Goal: Information Seeking & Learning: Learn about a topic

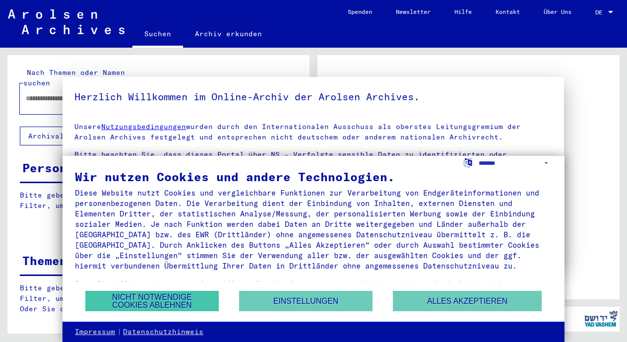
click at [172, 296] on button "Nicht notwendige Cookies ablehnen" at bounding box center [152, 301] width 134 height 20
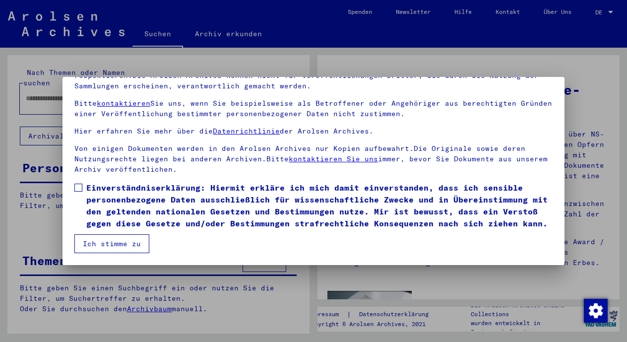
scroll to position [84, 0]
click at [136, 241] on button "Ich stimme zu" at bounding box center [111, 243] width 75 height 19
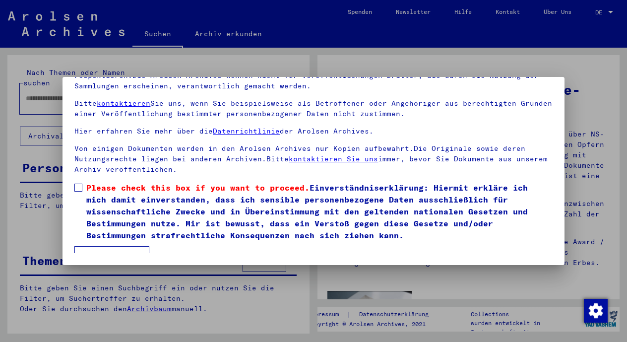
click at [85, 184] on label "Please check this box if you want to proceed. Einverständniserklärung: Hiermit …" at bounding box center [313, 212] width 478 height 60
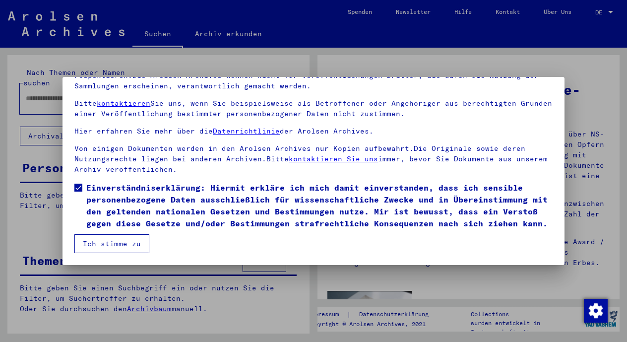
click at [101, 240] on button "Ich stimme zu" at bounding box center [111, 243] width 75 height 19
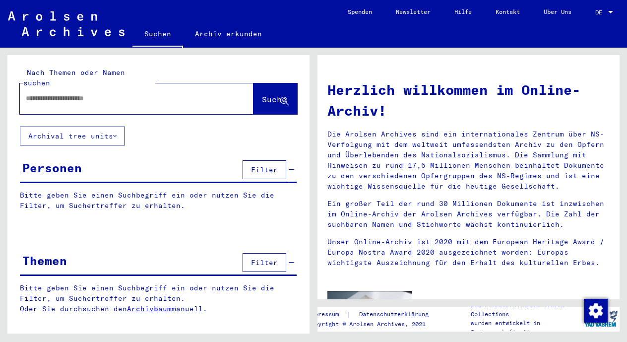
click at [94, 93] on input "text" at bounding box center [125, 98] width 198 height 10
type input "*"
type input "**********"
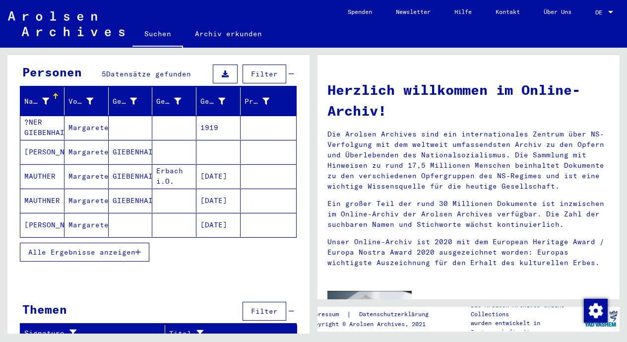
scroll to position [95, 0]
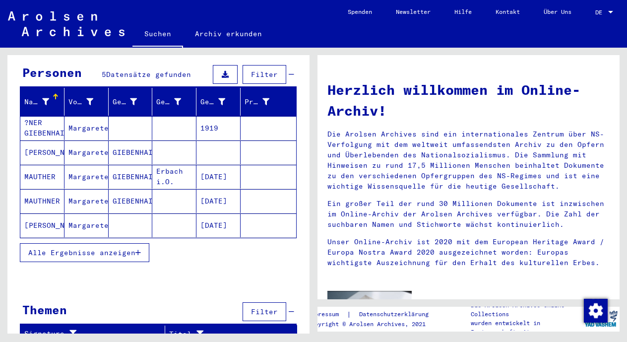
click at [129, 248] on span "Alle Ergebnisse anzeigen" at bounding box center [81, 252] width 107 height 9
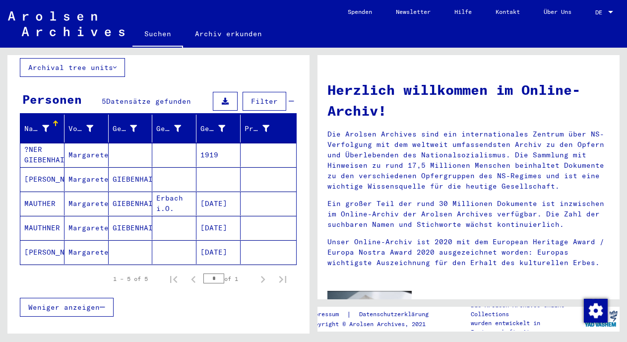
scroll to position [58, 0]
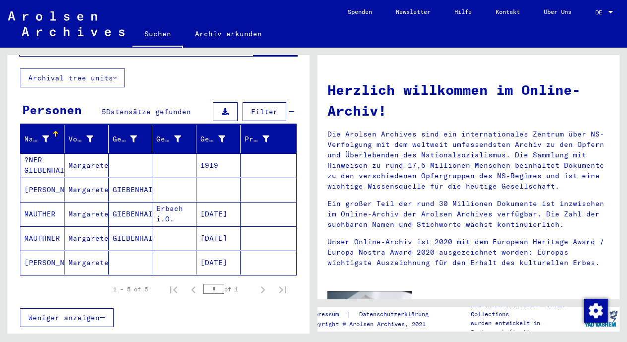
click at [65, 153] on mat-cell "Margarete" at bounding box center [87, 165] width 44 height 24
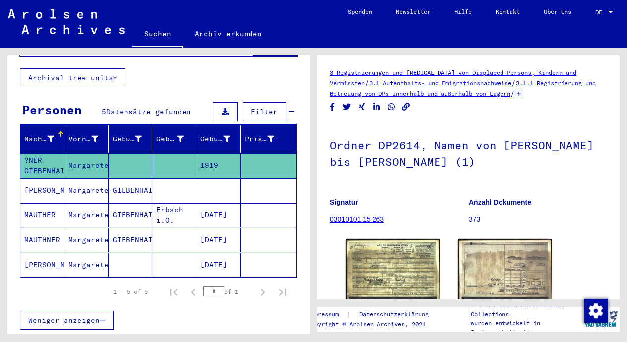
click at [75, 178] on mat-cell "Margarete" at bounding box center [87, 190] width 44 height 24
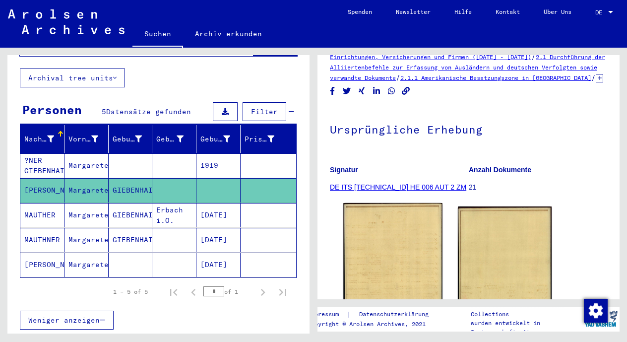
scroll to position [43, 0]
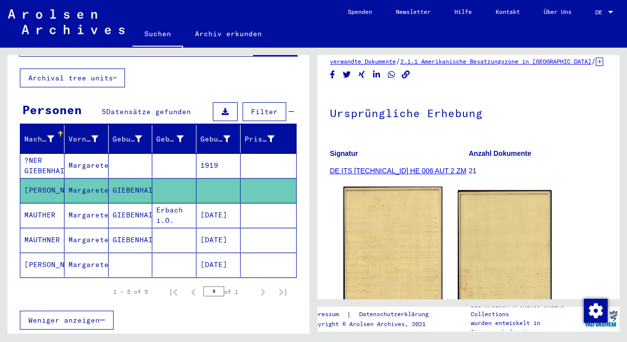
click at [418, 226] on img at bounding box center [393, 255] width 99 height 137
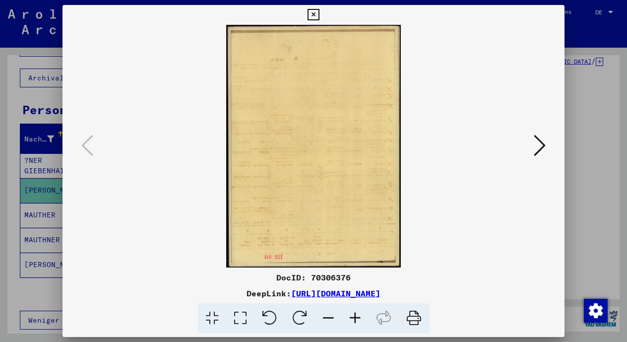
click at [539, 152] on icon at bounding box center [540, 146] width 12 height 24
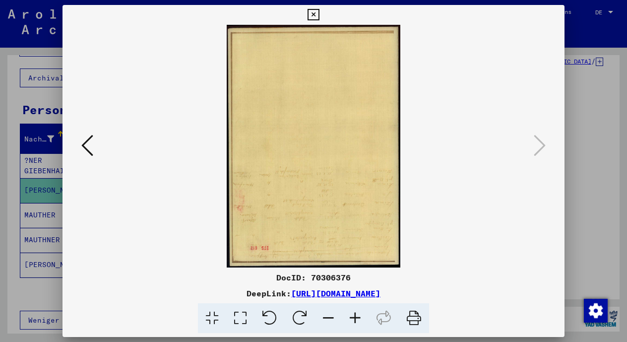
click at [88, 155] on icon at bounding box center [87, 146] width 12 height 24
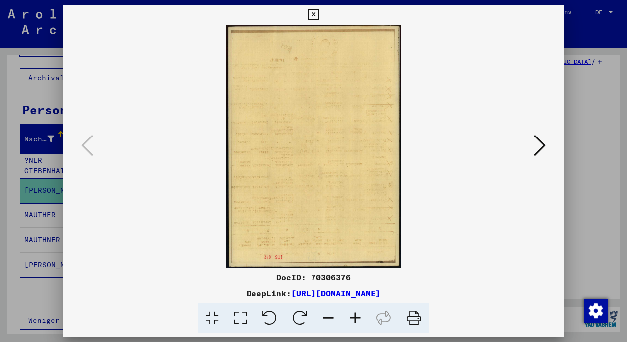
click at [67, 144] on div at bounding box center [314, 146] width 502 height 243
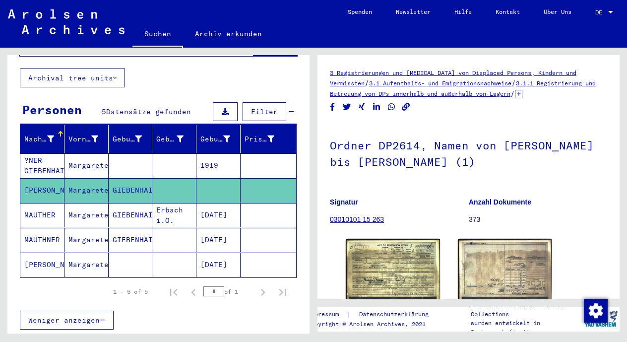
click at [125, 203] on mat-cell "GIEBENHAIN" at bounding box center [131, 215] width 44 height 24
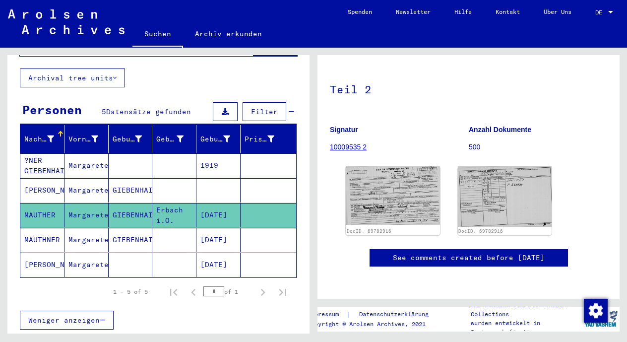
scroll to position [117, 0]
click at [392, 165] on img at bounding box center [393, 196] width 99 height 62
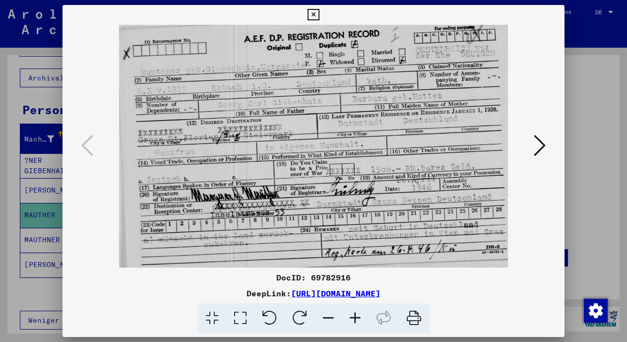
click at [536, 153] on icon at bounding box center [540, 146] width 12 height 24
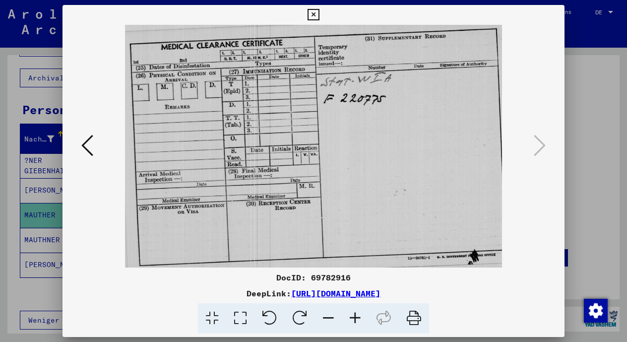
click at [319, 13] on icon at bounding box center [313, 15] width 11 height 12
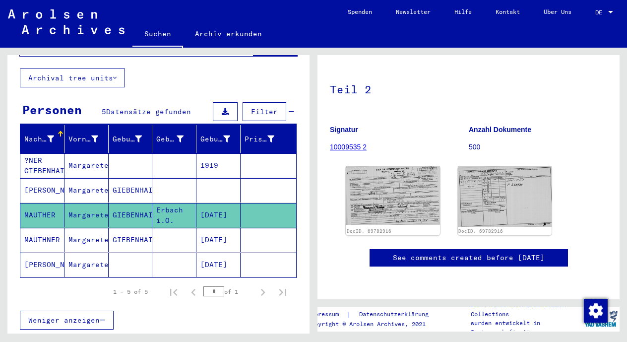
click at [131, 236] on mat-cell "GIEBENHAIN" at bounding box center [131, 240] width 44 height 24
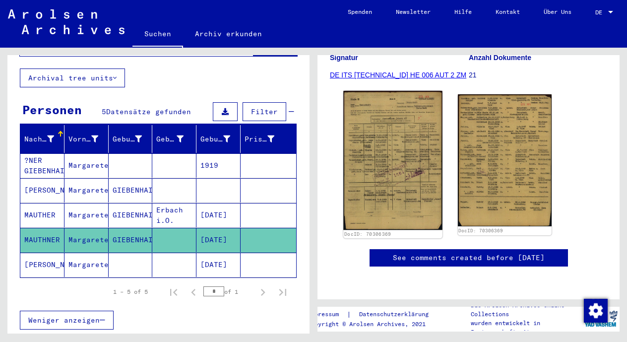
scroll to position [174, 0]
click at [399, 130] on img at bounding box center [393, 160] width 99 height 139
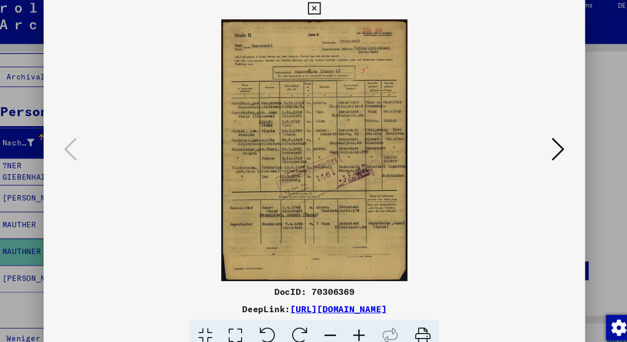
click at [319, 9] on icon at bounding box center [313, 15] width 11 height 12
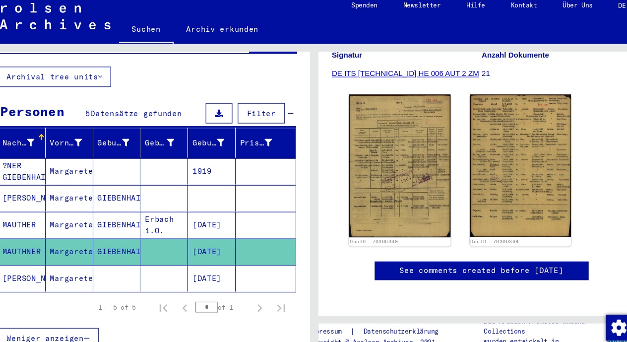
click at [118, 253] on mat-cell at bounding box center [131, 265] width 44 height 24
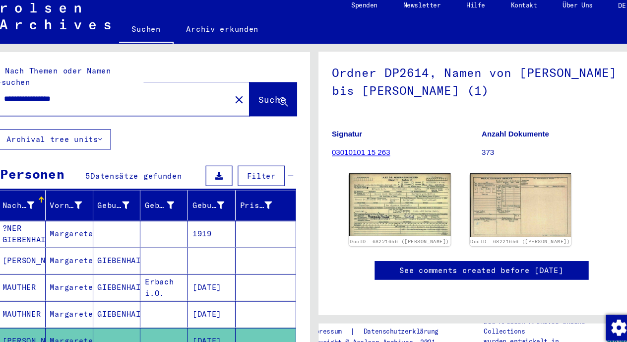
click at [28, 93] on input "**********" at bounding box center [128, 98] width 204 height 10
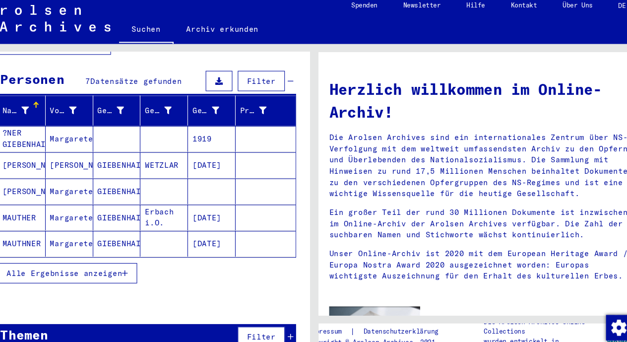
scroll to position [87, 0]
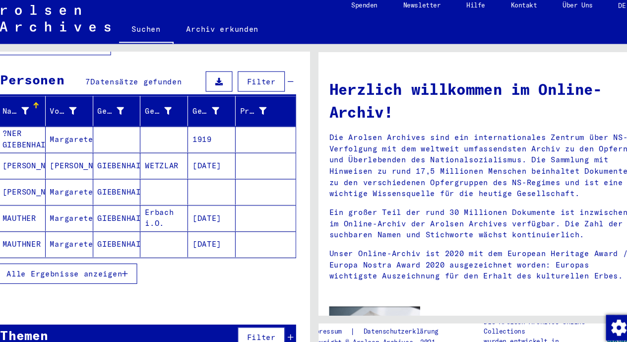
click at [109, 256] on span "Alle Ergebnisse anzeigen" at bounding box center [81, 260] width 107 height 9
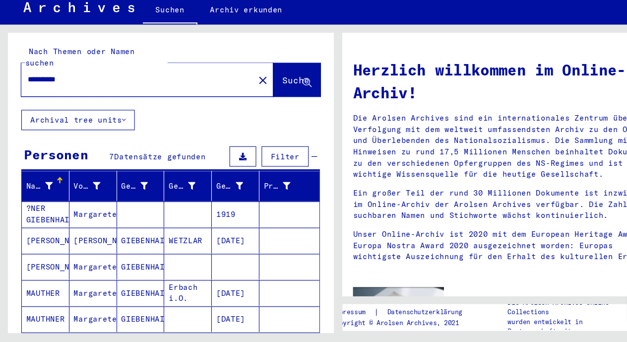
scroll to position [0, 0]
click at [142, 87] on div "**********" at bounding box center [122, 98] width 204 height 22
click at [140, 93] on input "**********" at bounding box center [125, 98] width 198 height 10
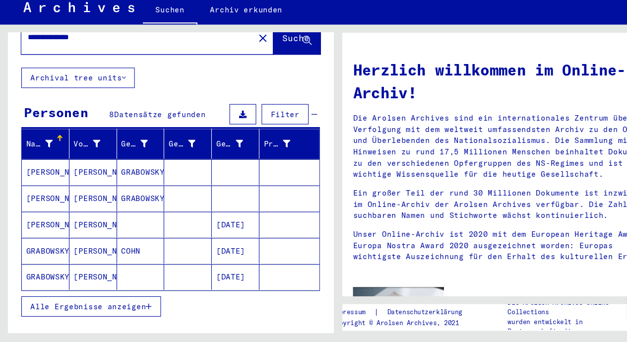
scroll to position [44, 0]
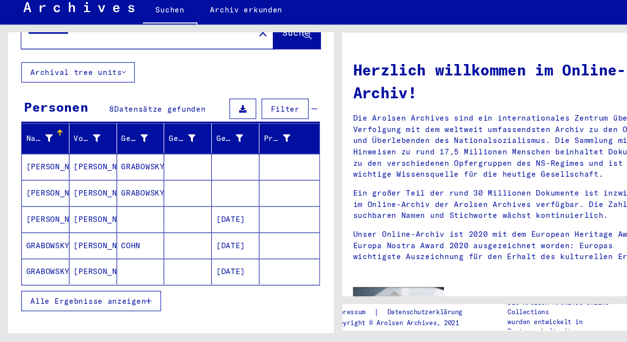
click at [124, 216] on mat-cell at bounding box center [131, 228] width 44 height 24
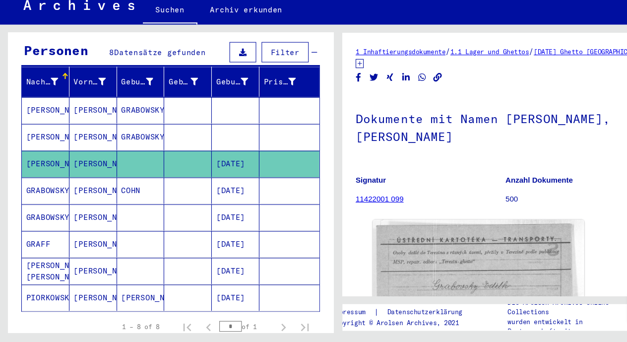
scroll to position [97, 0]
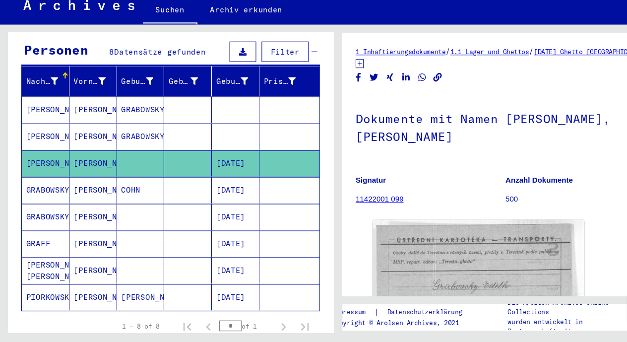
click at [138, 214] on mat-cell at bounding box center [131, 226] width 44 height 24
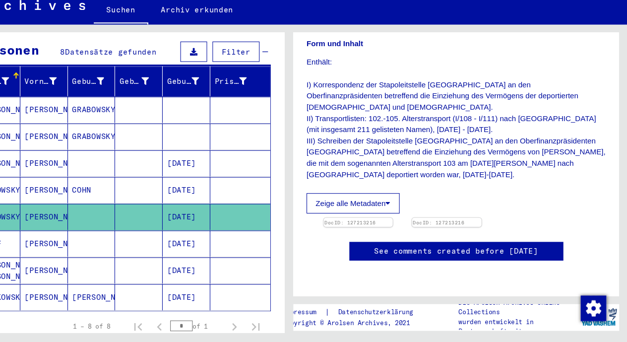
scroll to position [207, 0]
click at [353, 227] on img at bounding box center [379, 227] width 68 height 0
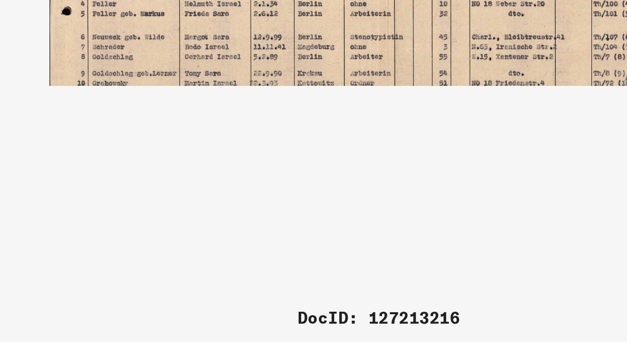
click at [96, 75] on img at bounding box center [313, 145] width 434 height 217
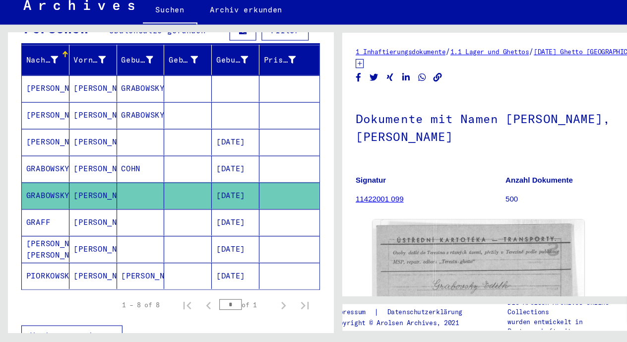
click at [80, 219] on mat-cell "[PERSON_NAME]" at bounding box center [87, 231] width 44 height 24
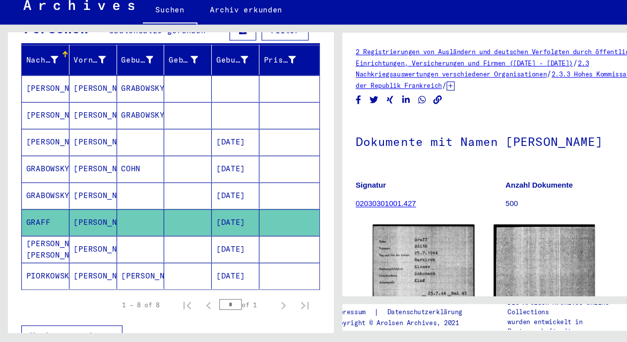
click at [88, 244] on mat-cell "[PERSON_NAME]" at bounding box center [87, 256] width 44 height 24
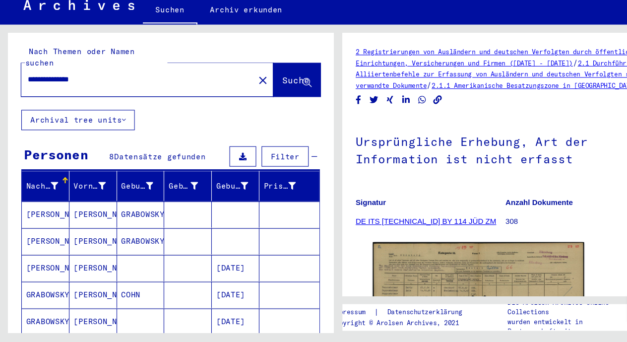
click at [108, 93] on input "**********" at bounding box center [128, 98] width 204 height 10
type input "**********"
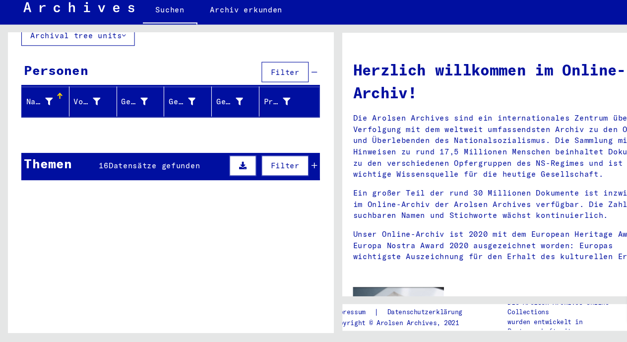
click at [108, 174] on span "Datensätze gefunden" at bounding box center [143, 178] width 85 height 9
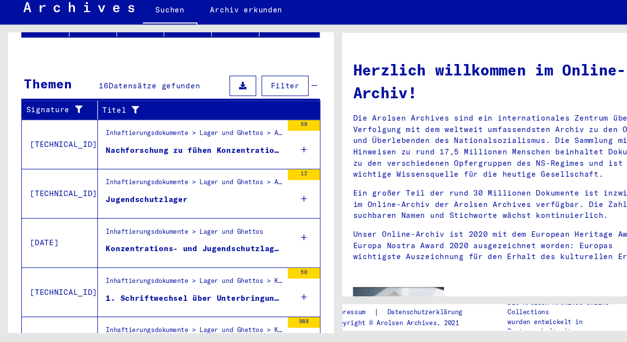
scroll to position [153, 0]
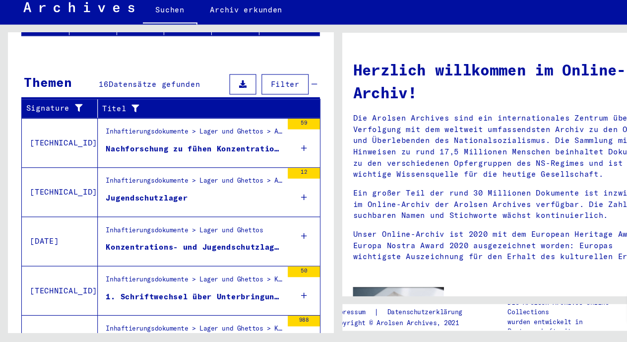
click at [135, 188] on div "Inhaftierungsdokumente > Lager und Ghettos > Allgemeines > Informationssammlung…" at bounding box center [180, 195] width 164 height 14
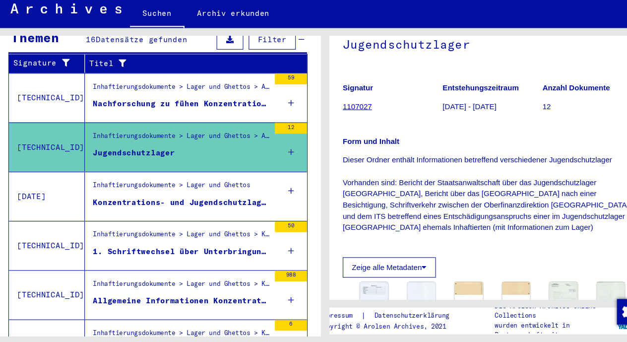
scroll to position [175, 0]
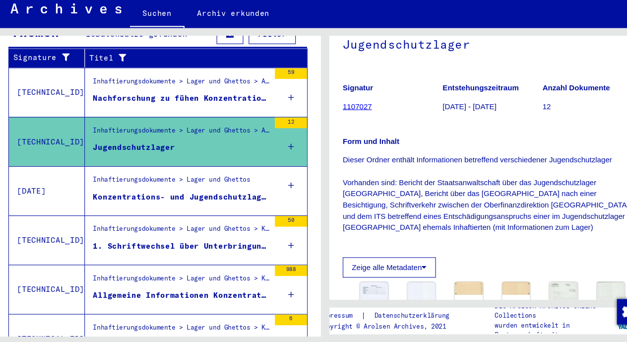
click at [121, 199] on div "Konzentrations- und Jugendschutzlager Moringen Concentration [GEOGRAPHIC_DATA]" at bounding box center [180, 214] width 164 height 31
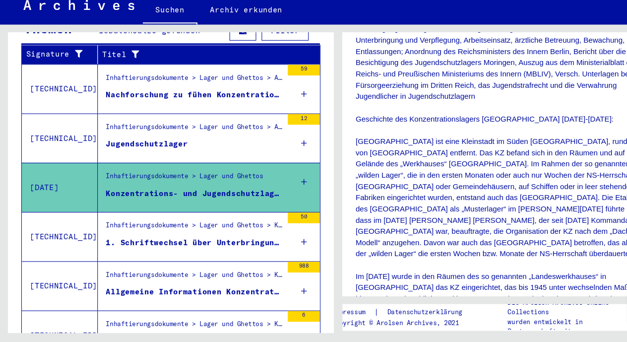
click at [145, 245] on figure "1. Schriftwechsel über Unterbringung, Verpflegung und Arbeitseinsatz von Jugend…" at bounding box center [180, 252] width 164 height 15
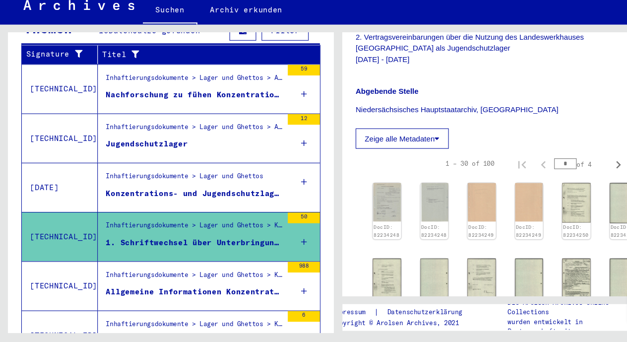
click at [157, 268] on div "Inhaftierungsdokumente > Lager und Ghettos > Konzentrations- und Jugendschutzla…" at bounding box center [176, 290] width 171 height 45
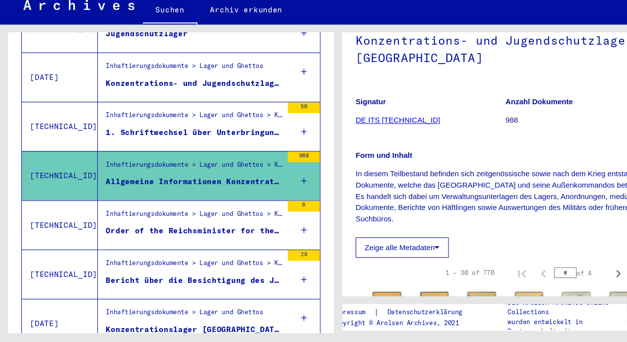
scroll to position [330, 0]
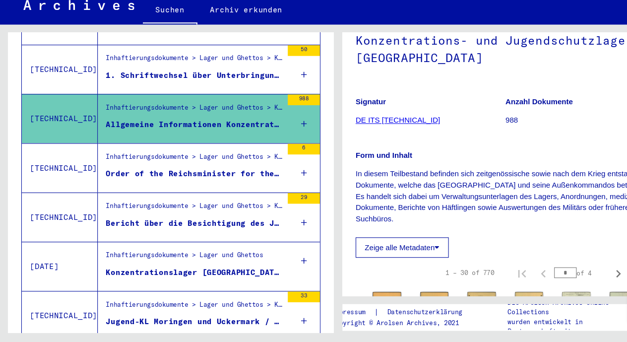
click at [189, 213] on div "Inhaftierungsdokumente > Lager und Ghettos > Konzentrations- und Jugendschutzla…" at bounding box center [176, 226] width 171 height 45
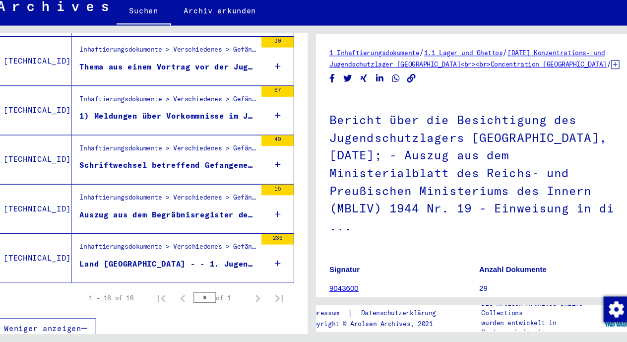
scroll to position [703, 0]
click at [194, 264] on div "Land [GEOGRAPHIC_DATA] - - 1. Jugendschutzlager [GEOGRAPHIC_DATA] - - 2. Gerich…" at bounding box center [180, 269] width 164 height 10
